Goal: Information Seeking & Learning: Learn about a topic

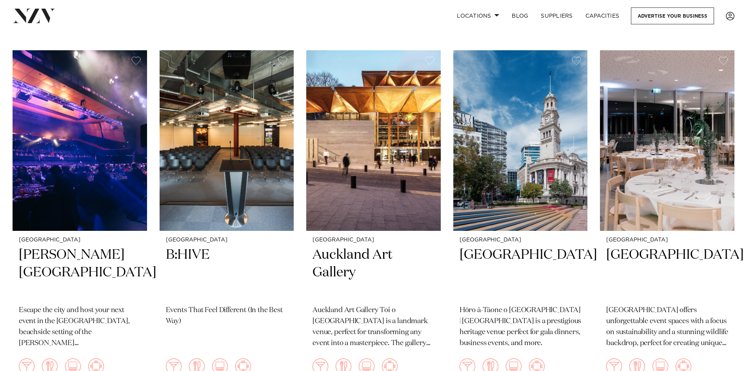
scroll to position [6038, 0]
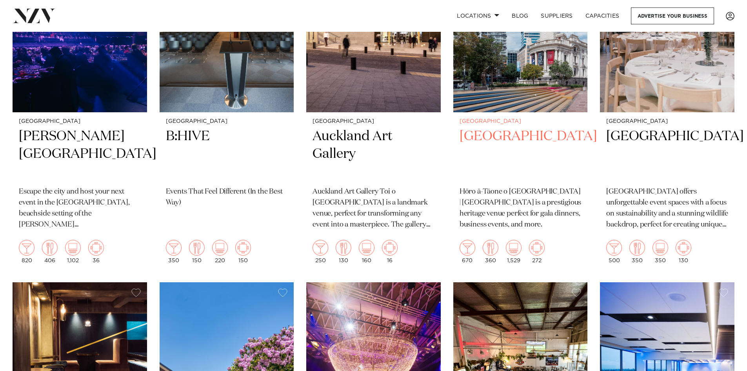
click at [518, 127] on h2 "[GEOGRAPHIC_DATA]" at bounding box center [521, 153] width 122 height 53
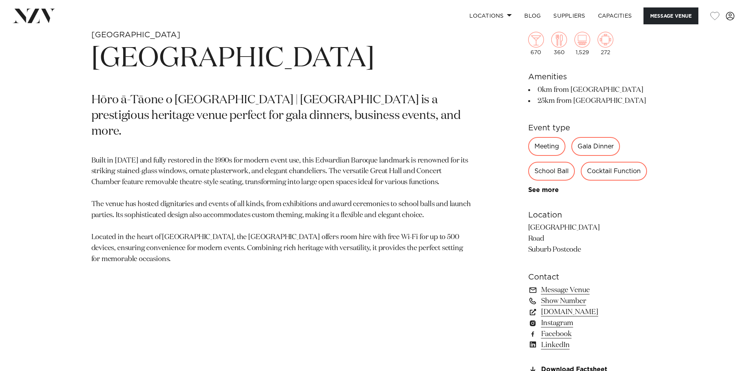
scroll to position [431, 0]
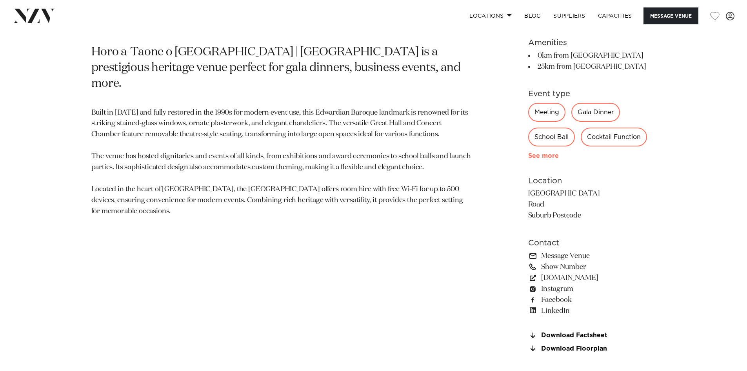
click at [543, 157] on link "See more" at bounding box center [558, 156] width 61 height 6
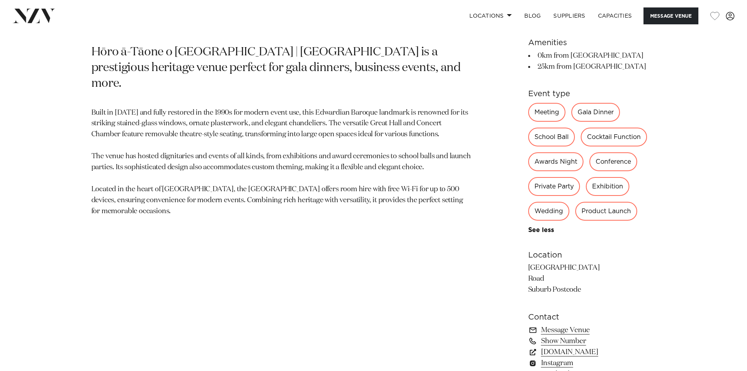
click at [543, 213] on div "Wedding" at bounding box center [548, 211] width 41 height 19
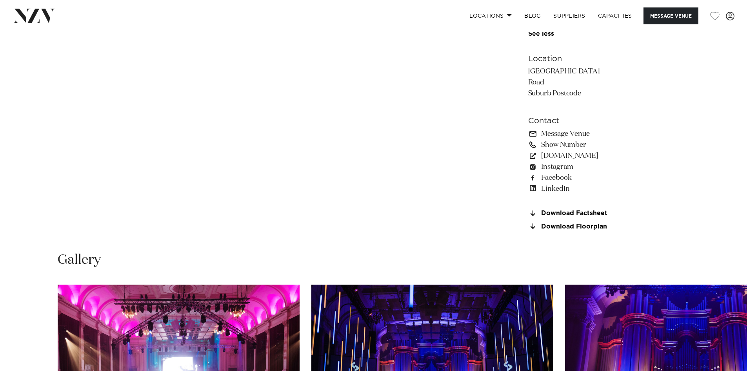
scroll to position [863, 0]
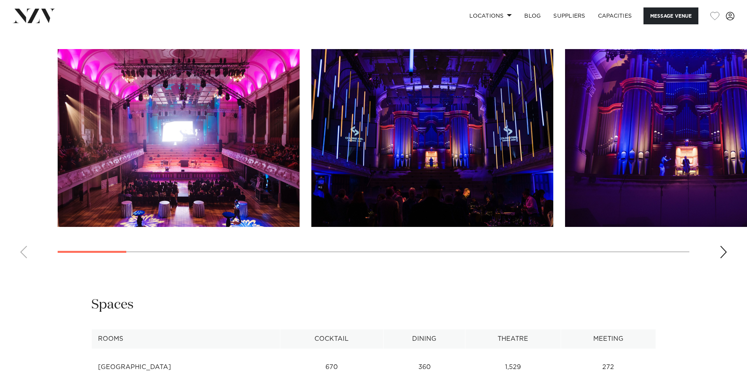
click at [156, 176] on img "1 / 23" at bounding box center [179, 138] width 242 height 178
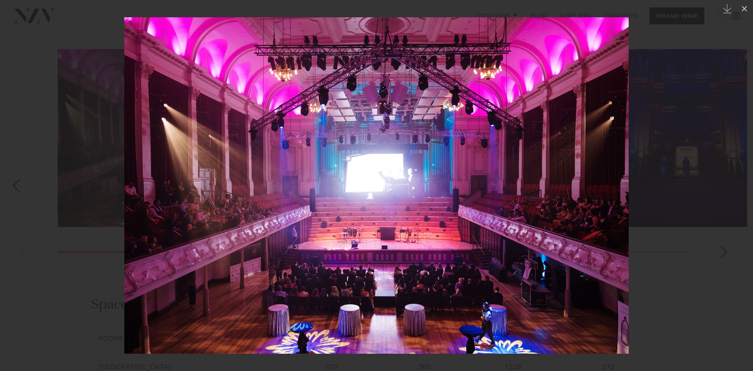
click at [608, 201] on img at bounding box center [376, 185] width 504 height 336
click at [715, 172] on div at bounding box center [376, 185] width 753 height 371
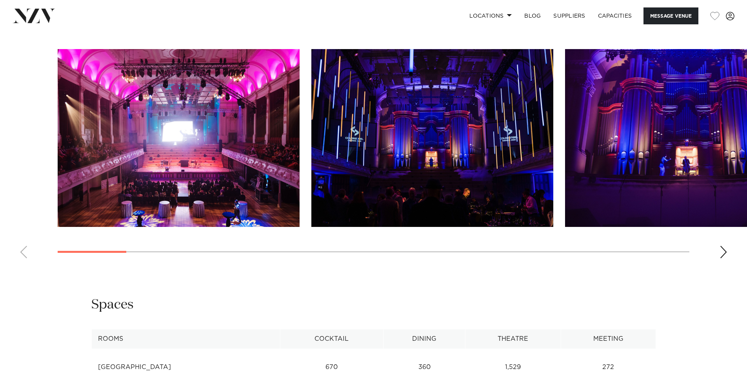
click at [466, 173] on img "2 / 23" at bounding box center [432, 138] width 242 height 178
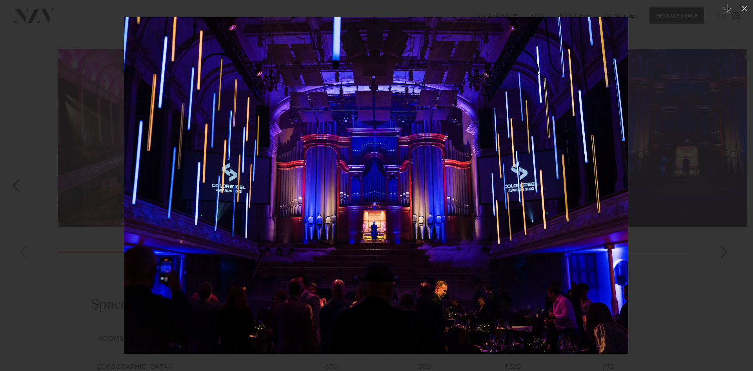
click at [466, 173] on img at bounding box center [376, 185] width 504 height 336
click at [683, 243] on div at bounding box center [376, 185] width 753 height 371
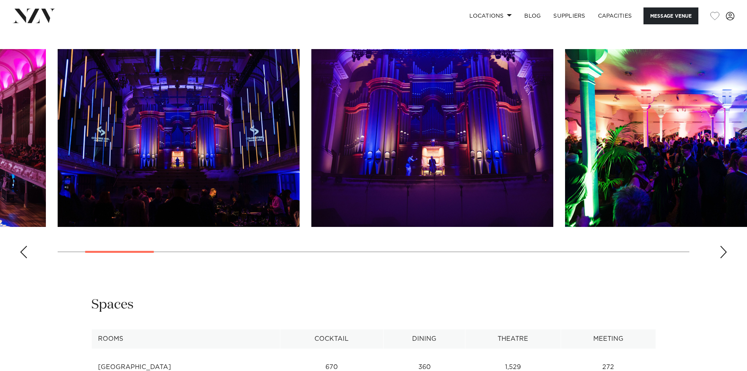
click at [725, 249] on div "Next slide" at bounding box center [723, 251] width 8 height 13
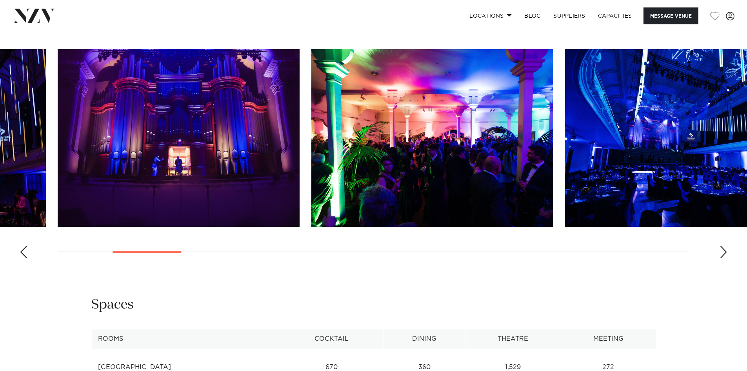
click at [725, 249] on div "Next slide" at bounding box center [723, 251] width 8 height 13
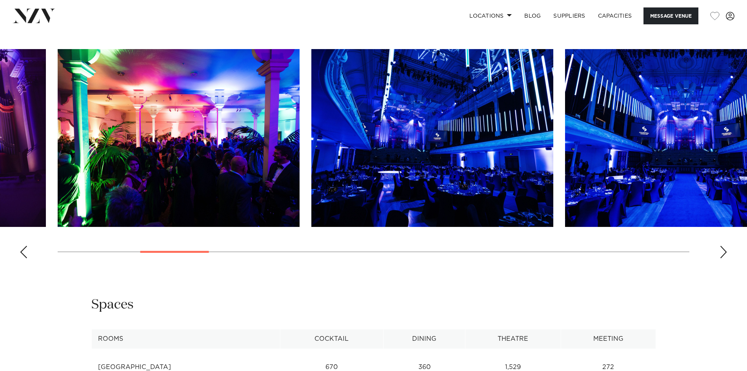
click at [725, 249] on div "Next slide" at bounding box center [723, 251] width 8 height 13
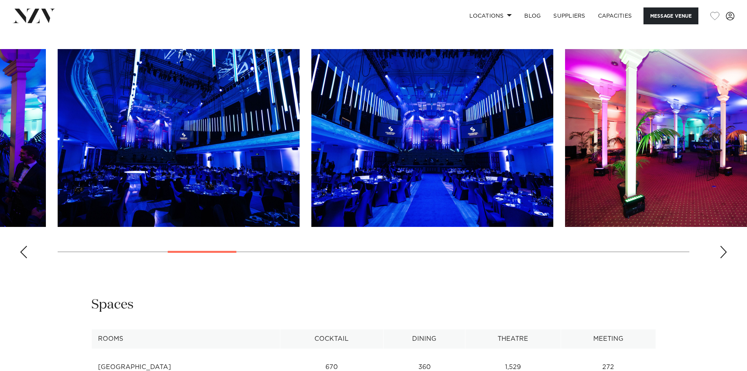
click at [725, 249] on div "Next slide" at bounding box center [723, 251] width 8 height 13
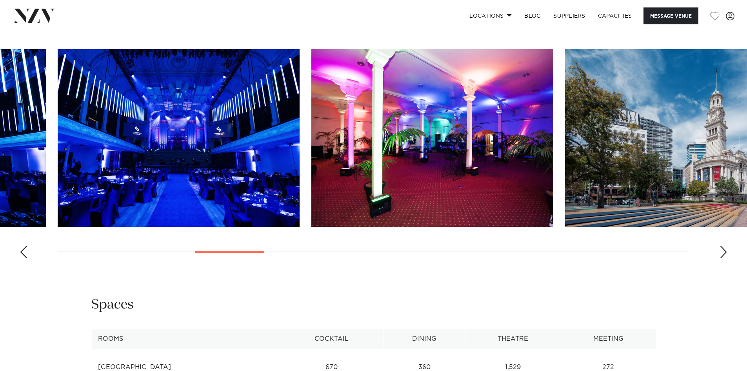
click at [725, 249] on div "Next slide" at bounding box center [723, 251] width 8 height 13
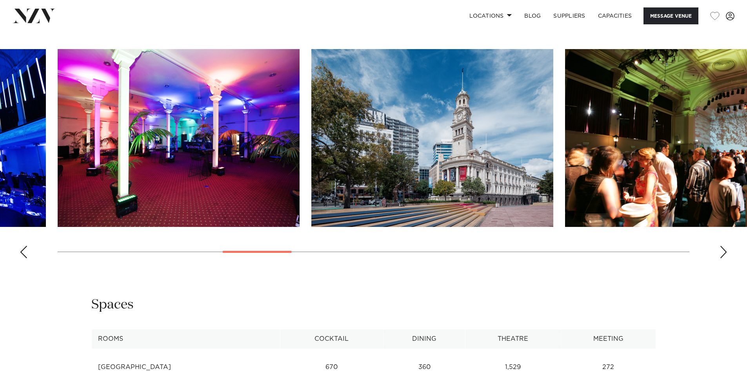
click at [725, 249] on div "Next slide" at bounding box center [723, 251] width 8 height 13
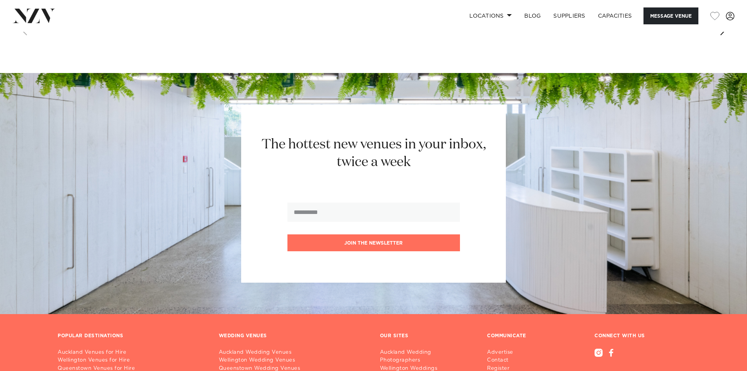
scroll to position [1764, 0]
